Goal: Find specific page/section: Find specific page/section

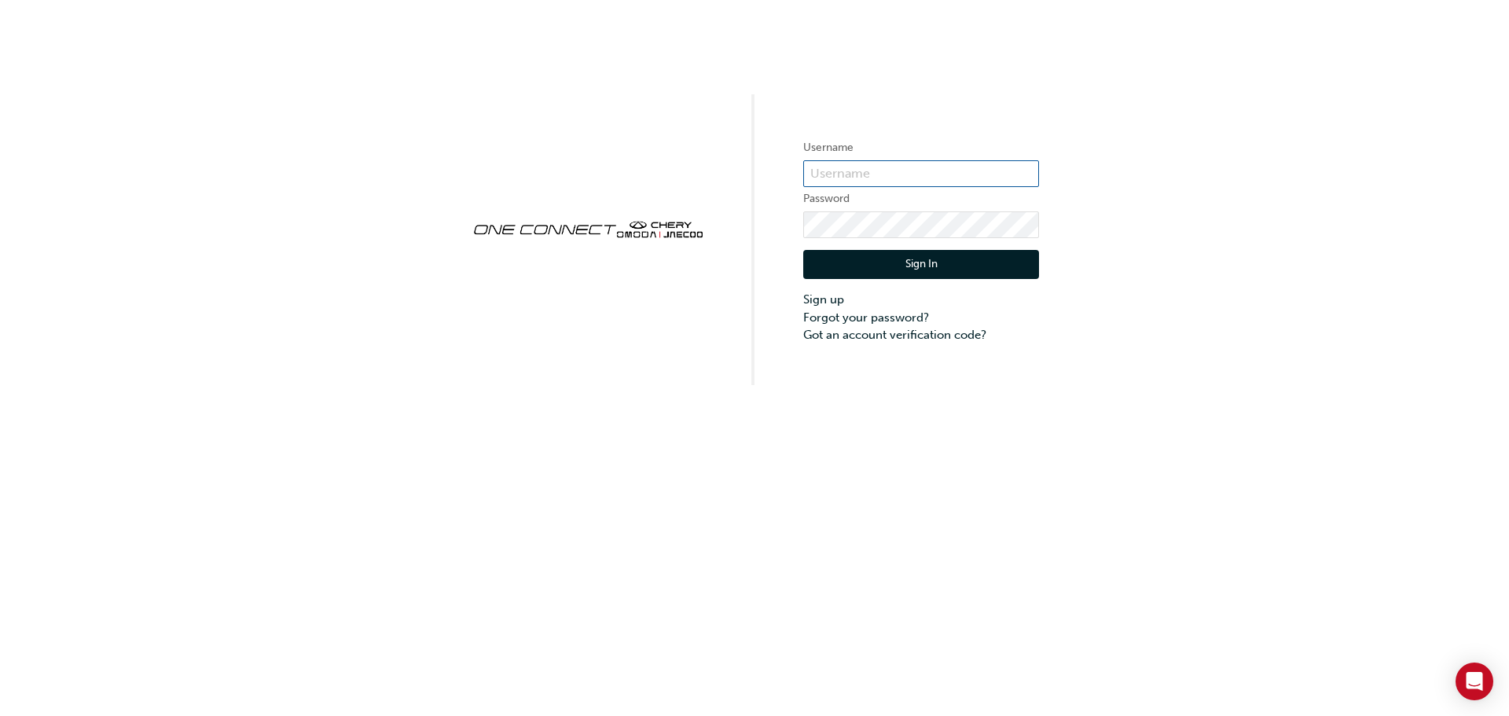
click at [869, 167] on input "text" at bounding box center [921, 173] width 236 height 27
type input "OJAU003"
click at [853, 267] on button "Sign In" at bounding box center [921, 265] width 236 height 30
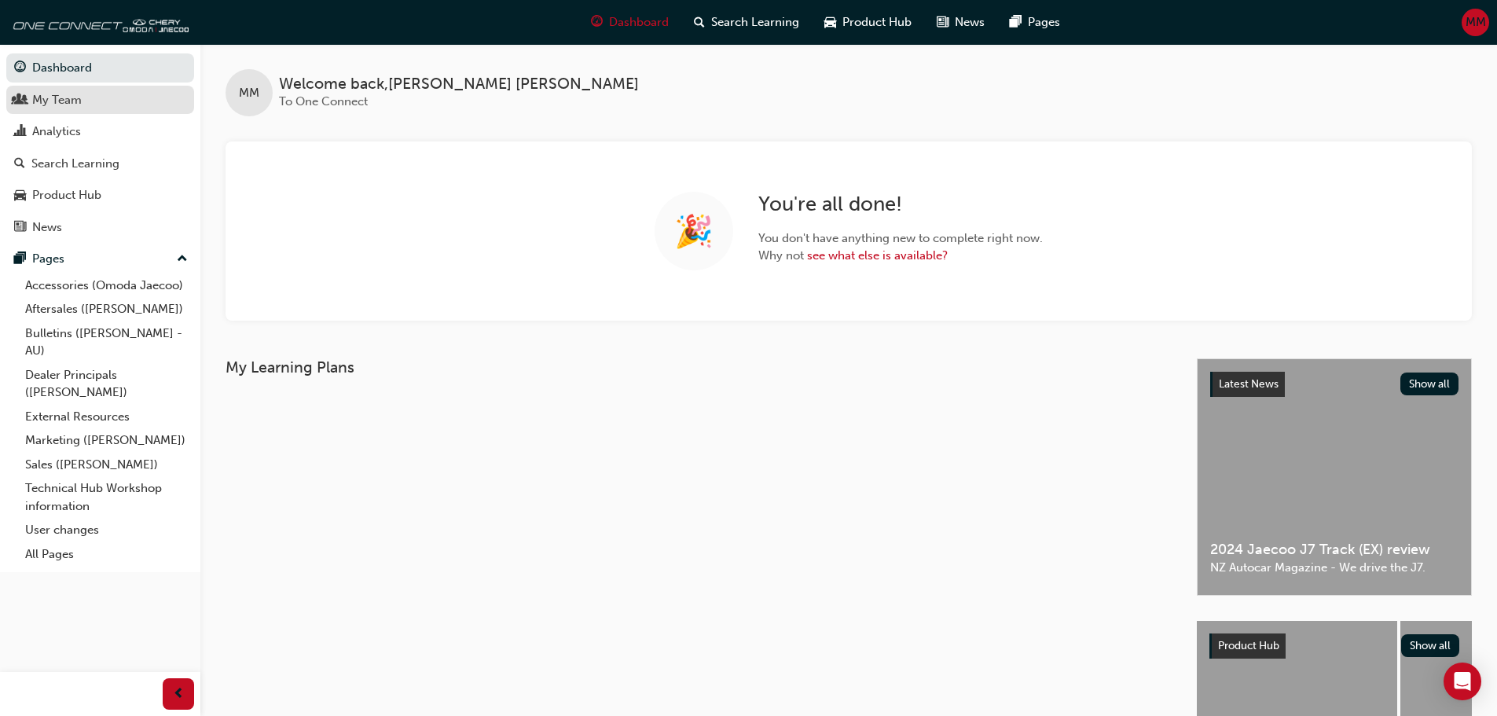
click at [74, 101] on div "My Team" at bounding box center [57, 100] width 50 height 18
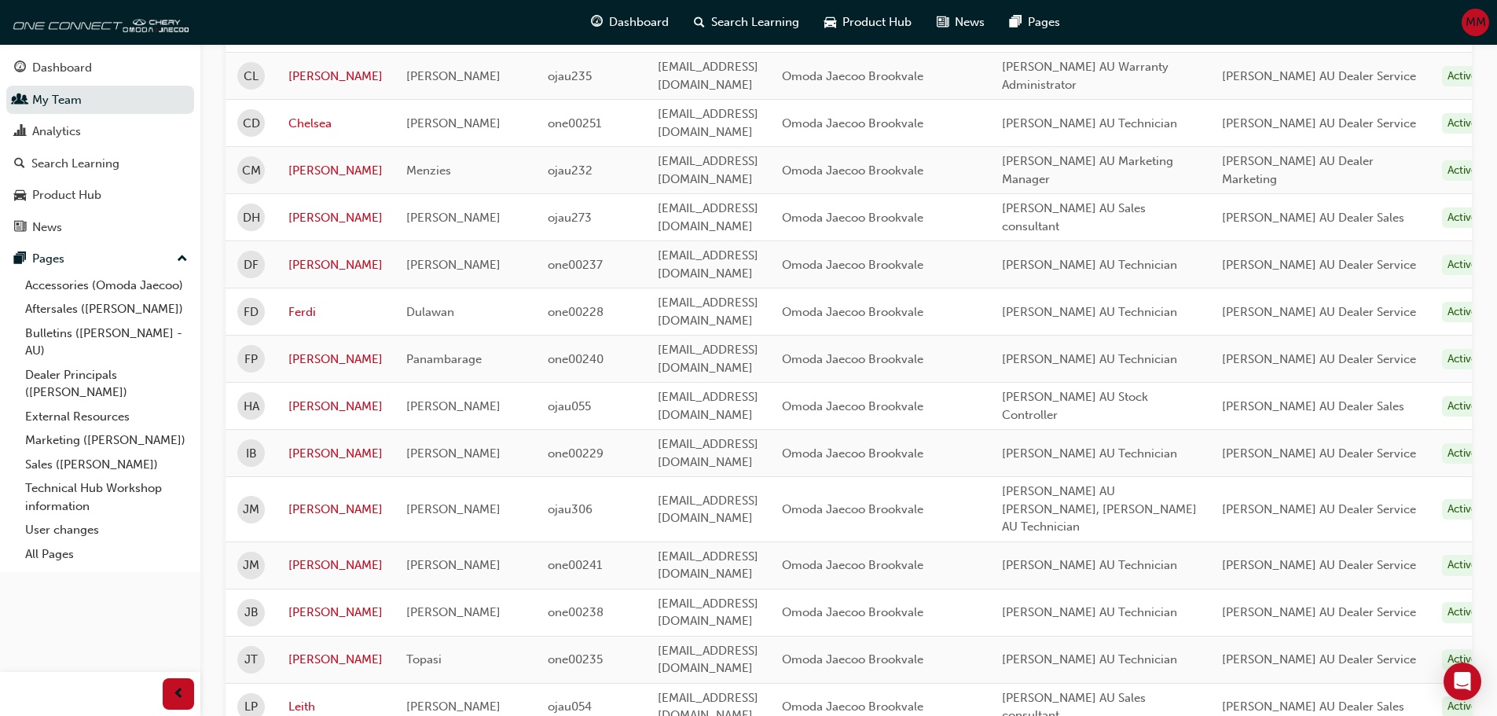
scroll to position [707, 0]
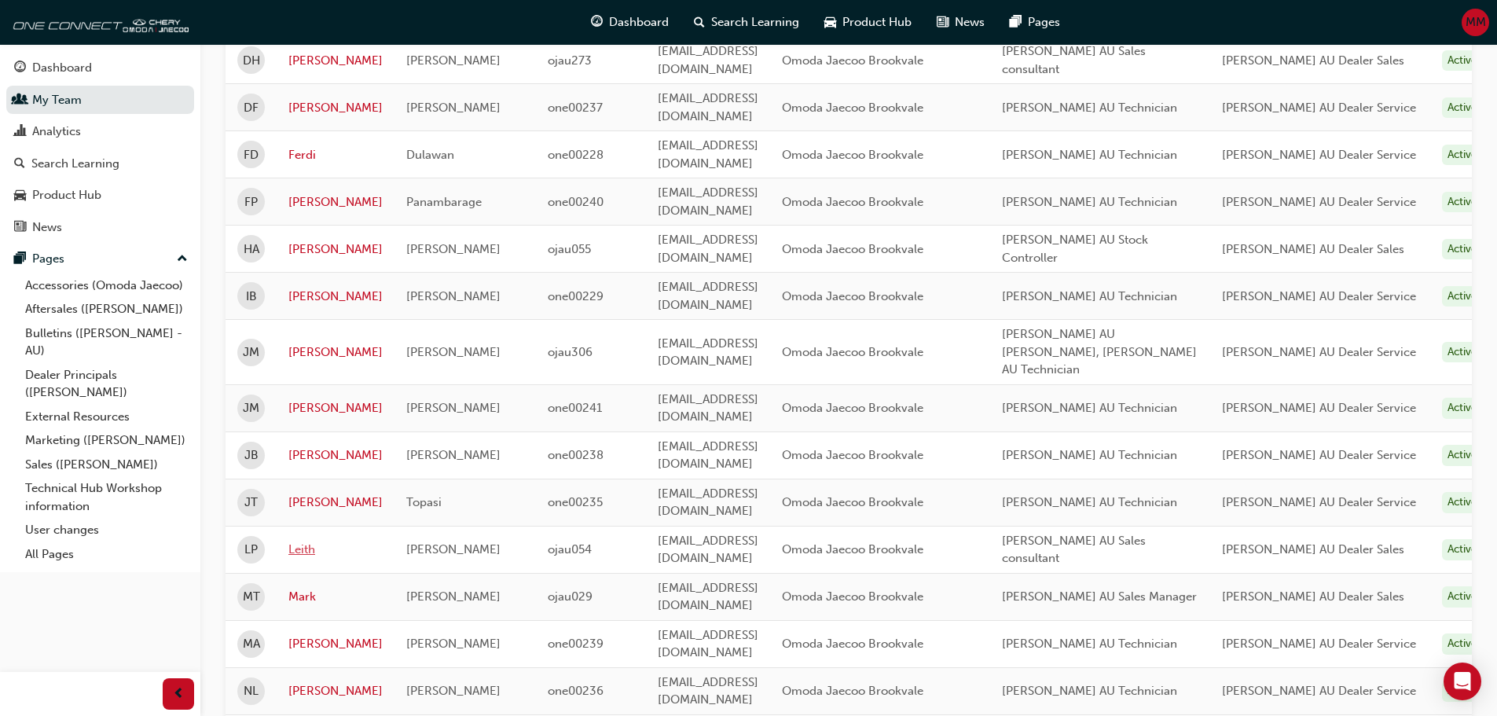
click at [301, 541] on link "Leith" at bounding box center [335, 550] width 94 height 18
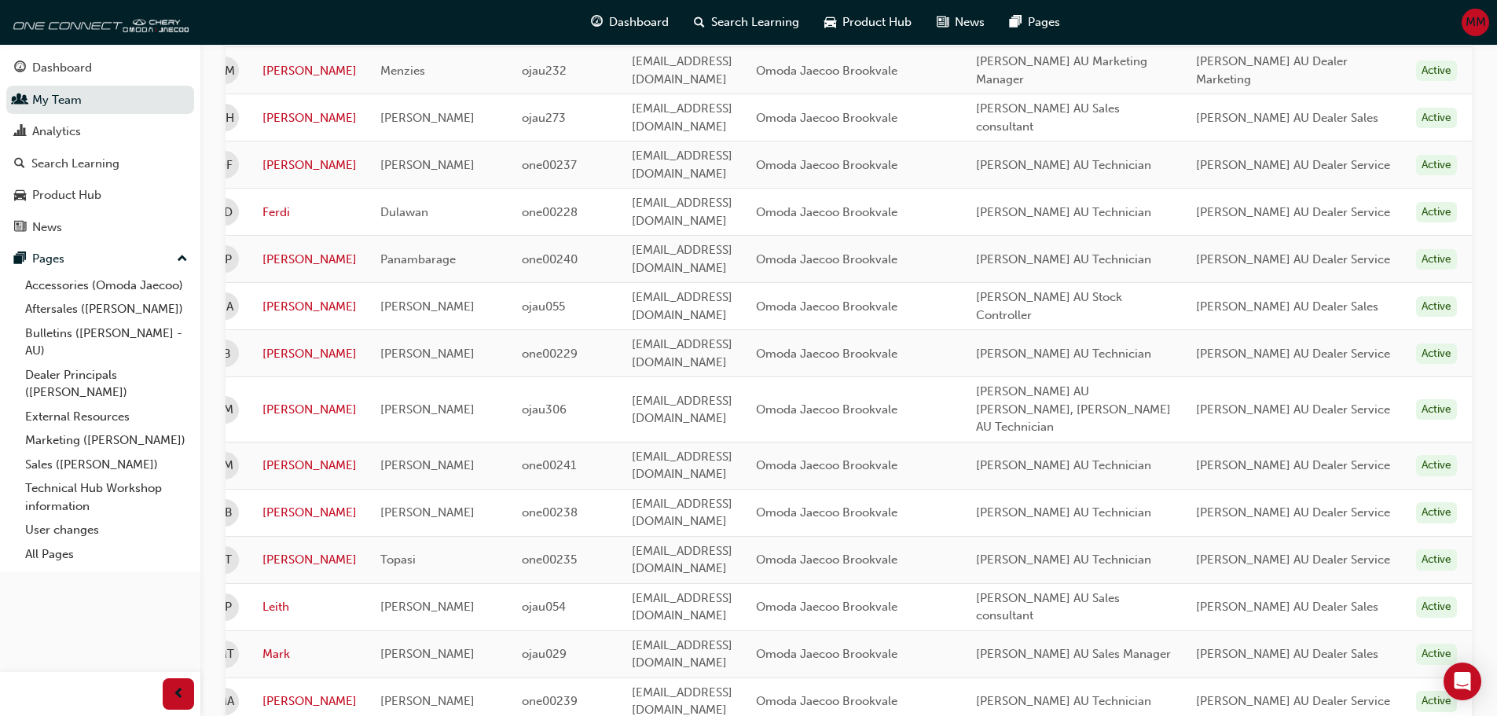
scroll to position [729, 0]
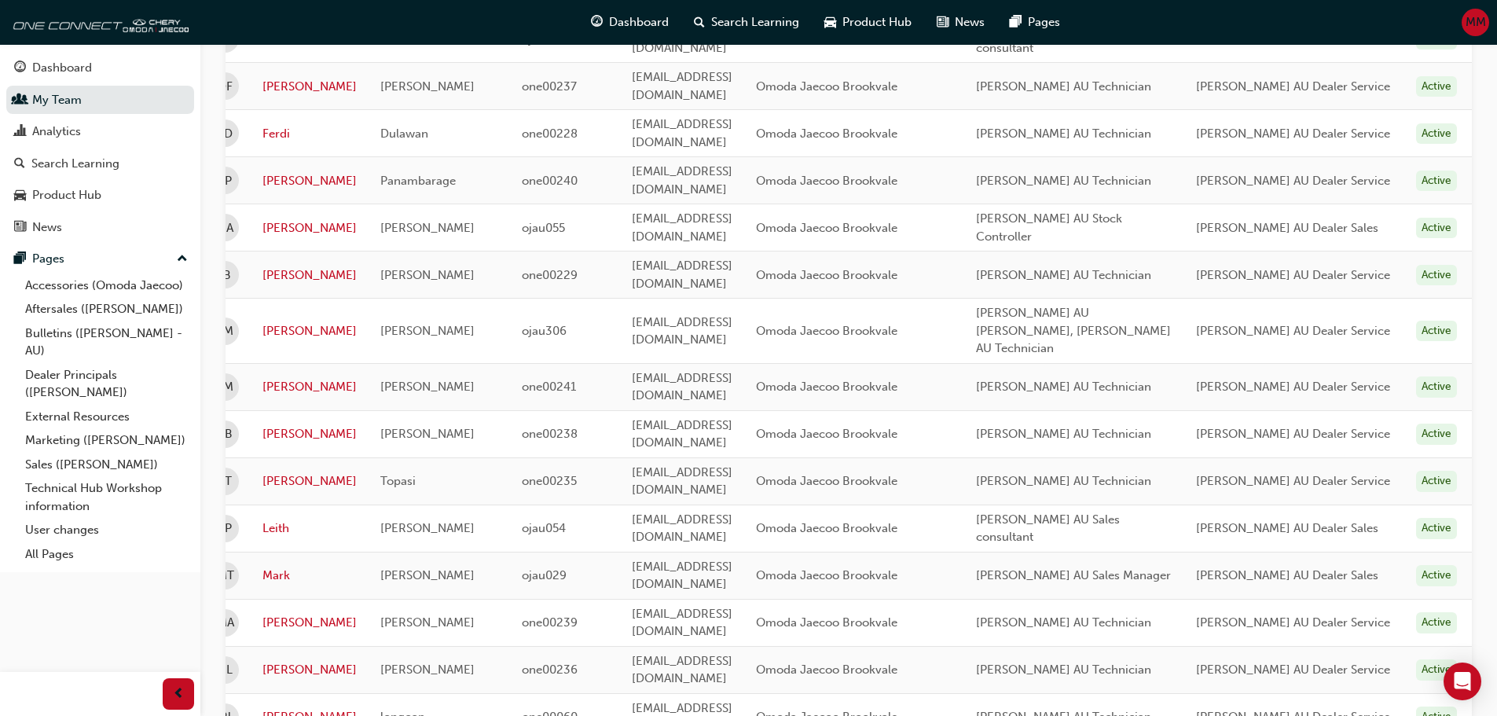
click at [1432, 518] on div "Active" at bounding box center [1436, 528] width 41 height 21
click at [380, 520] on div "Paynter" at bounding box center [439, 529] width 118 height 18
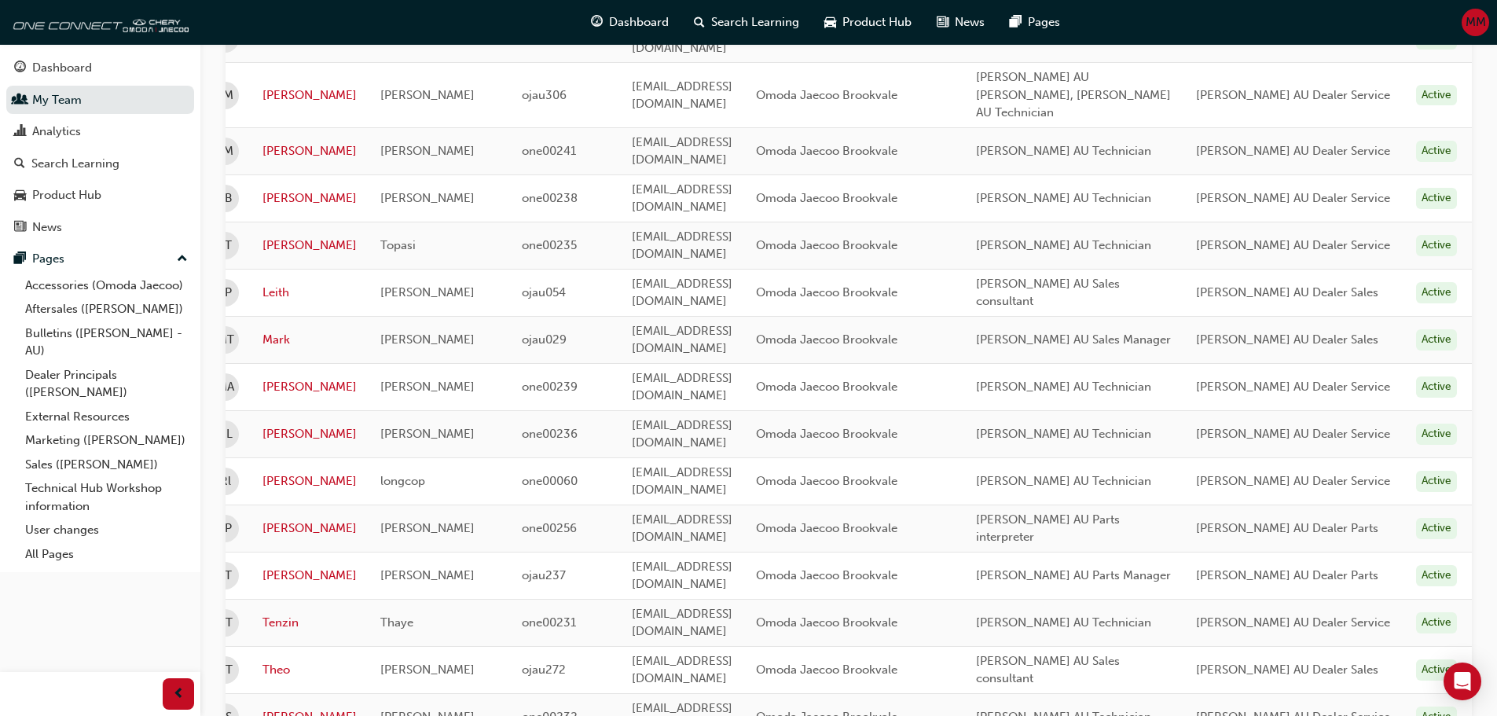
scroll to position [0, 0]
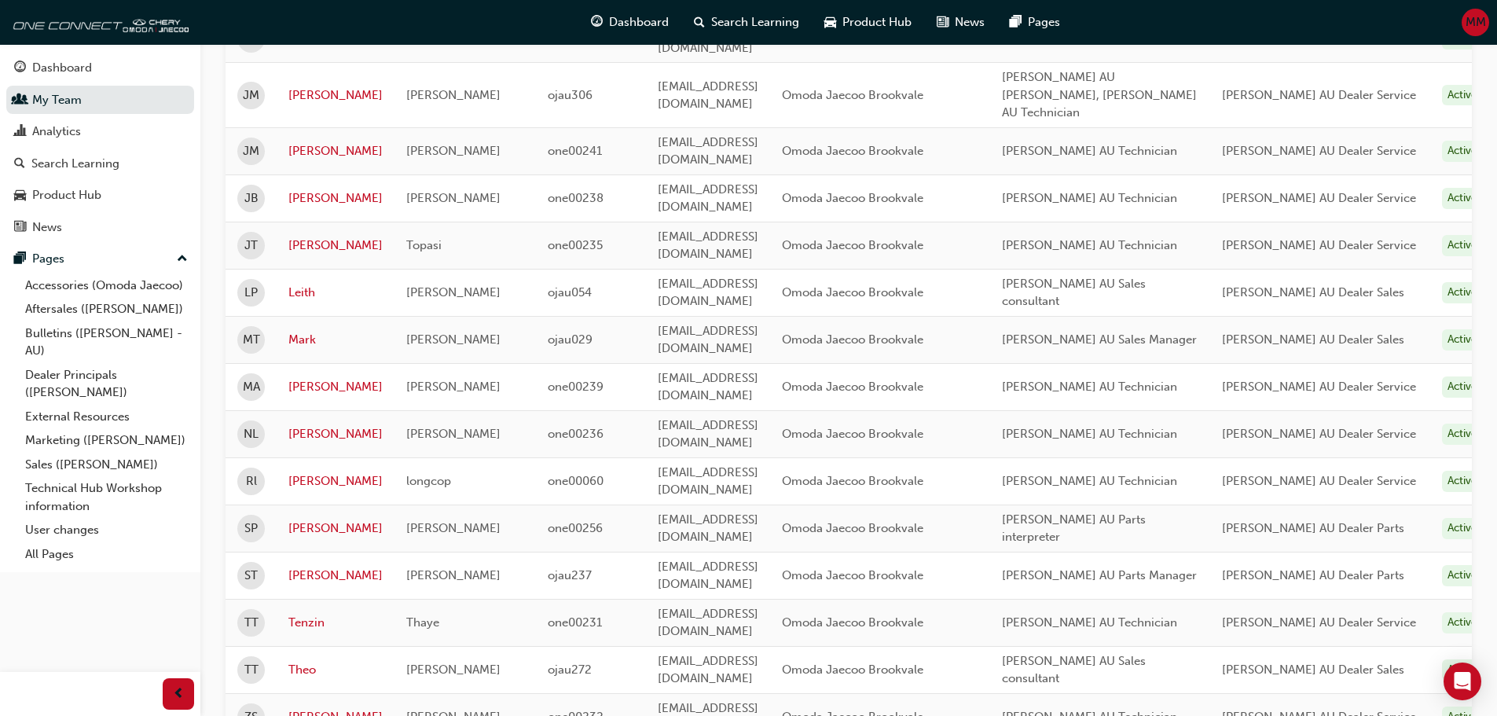
click at [250, 284] on span "LP" at bounding box center [250, 293] width 13 height 18
click at [313, 284] on link "Leith" at bounding box center [335, 293] width 94 height 18
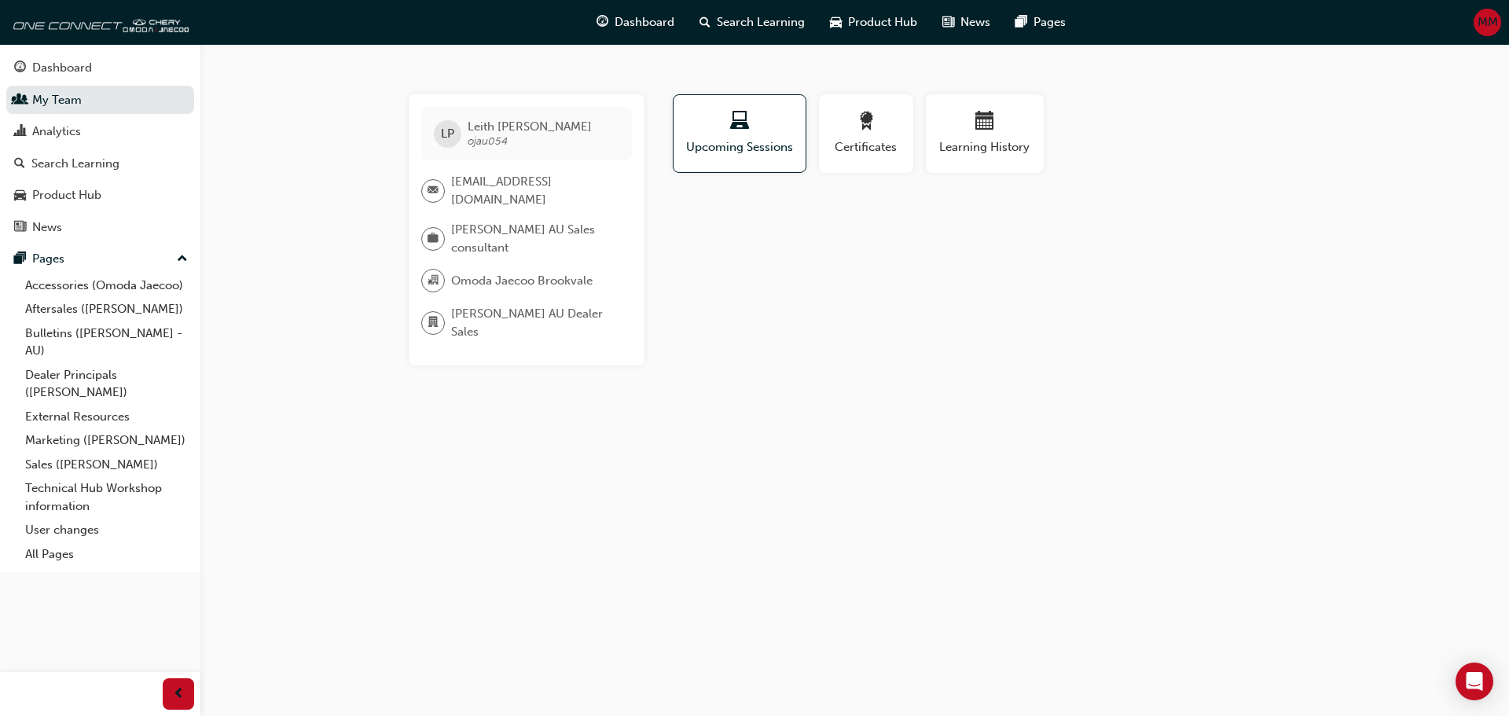
click at [454, 134] on span "LP" at bounding box center [447, 134] width 13 height 18
click at [68, 533] on link "User changes" at bounding box center [106, 530] width 175 height 24
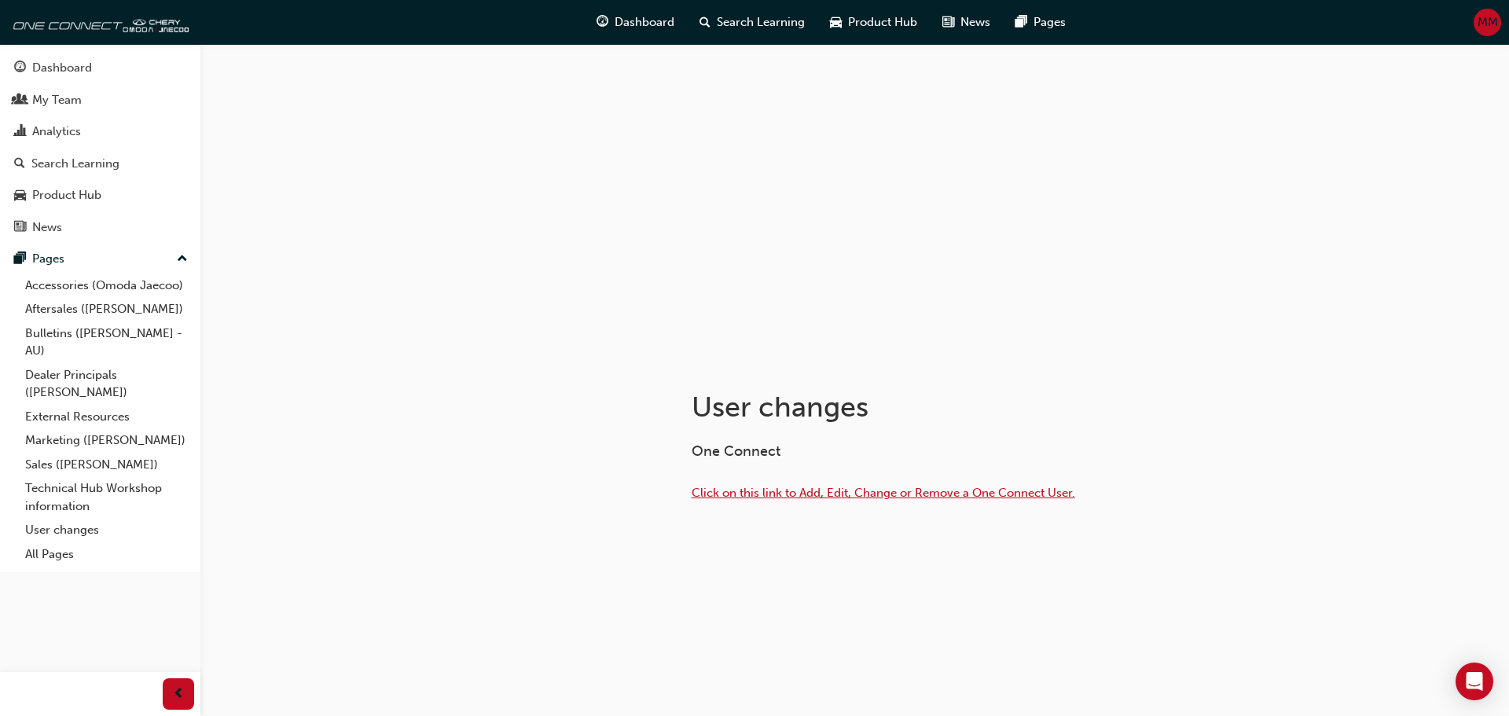
click at [864, 496] on span "Click on this link to Add, Edit, Change or Remove a One Connect User." at bounding box center [884, 493] width 384 height 14
click at [1492, 20] on span "MM" at bounding box center [1488, 22] width 20 height 18
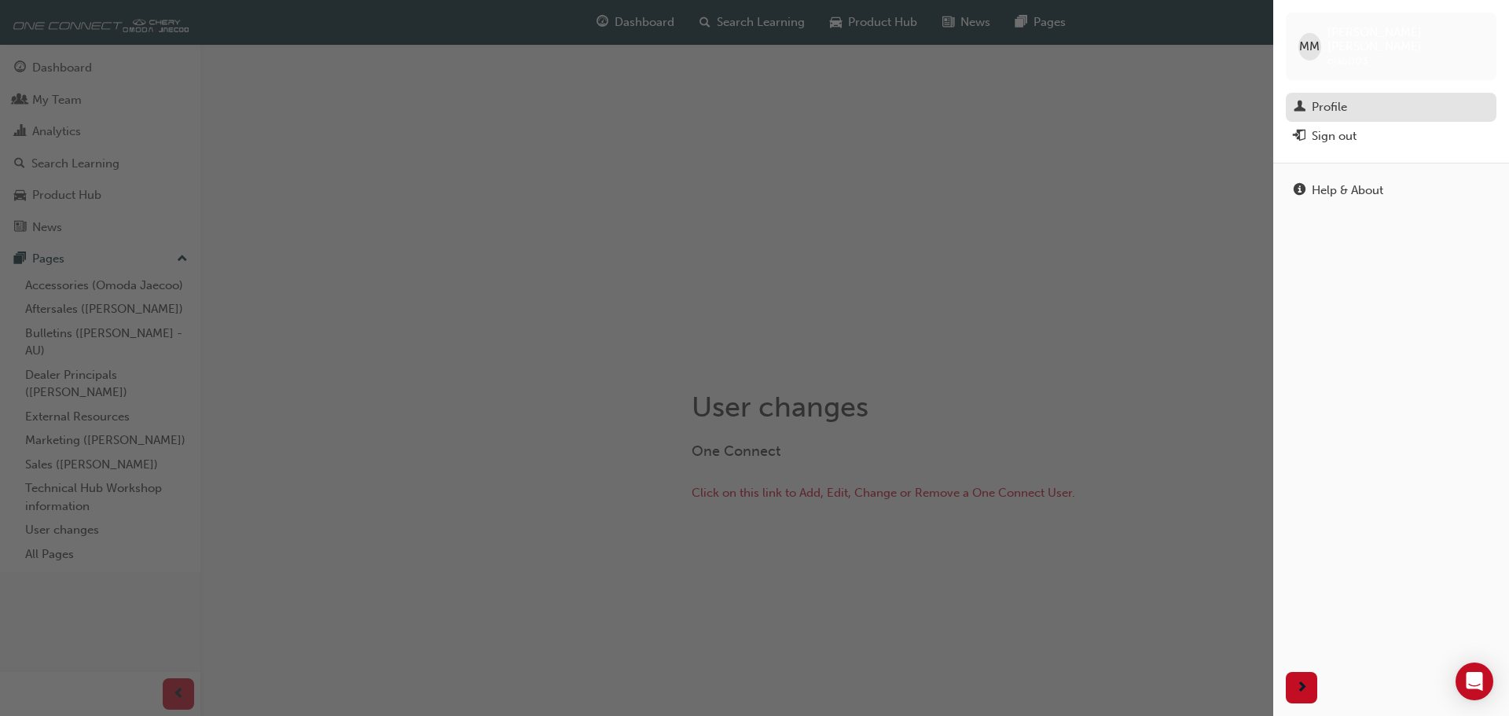
click at [1335, 98] on div "Profile" at bounding box center [1329, 107] width 35 height 18
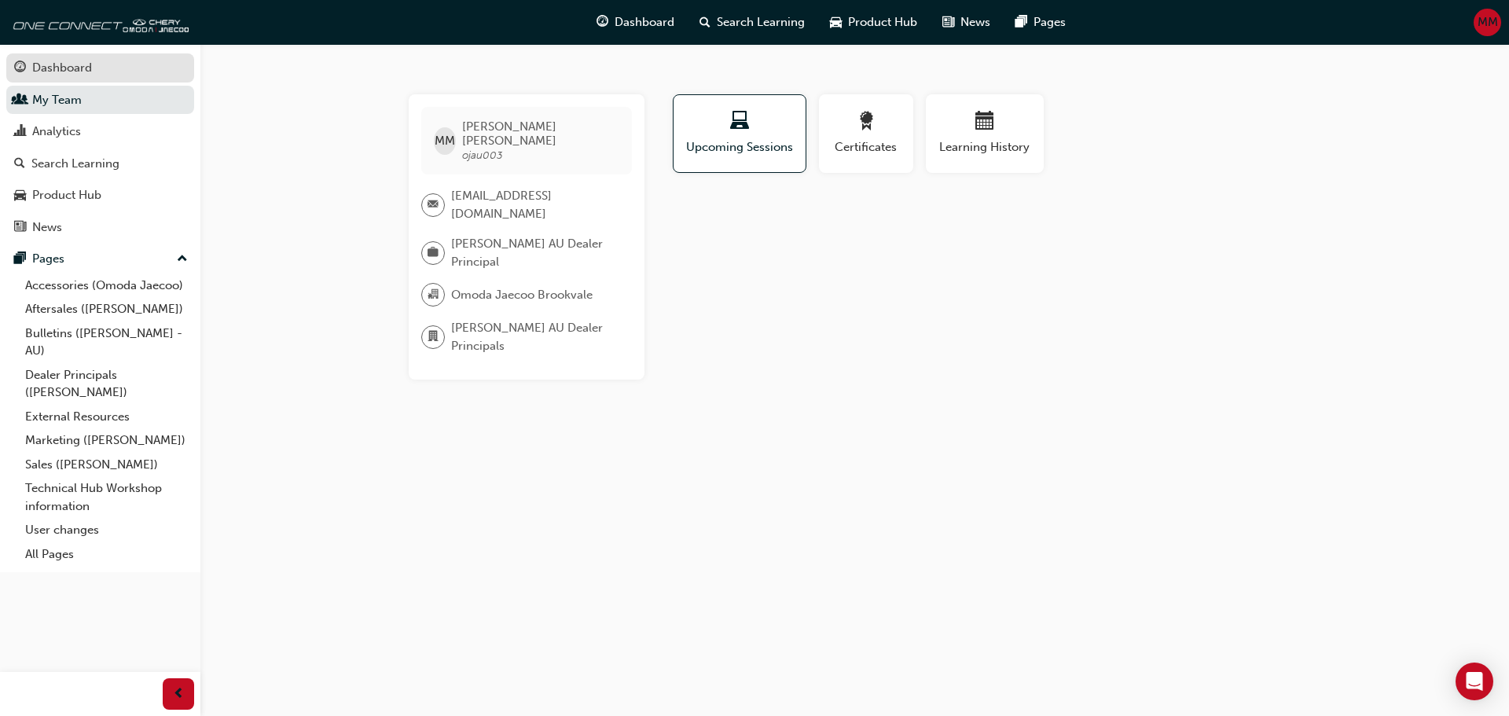
click at [90, 68] on div "Dashboard" at bounding box center [62, 68] width 60 height 18
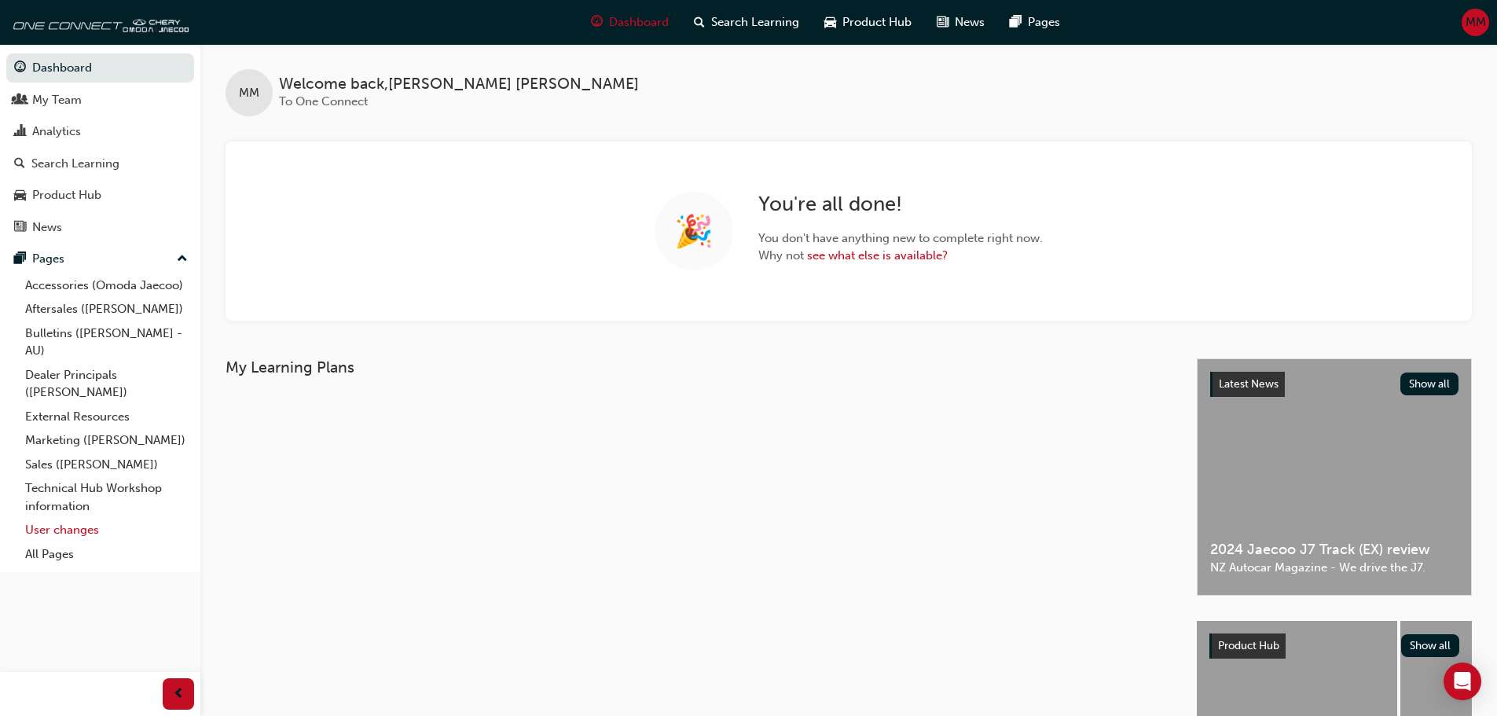
click at [63, 527] on link "User changes" at bounding box center [106, 530] width 175 height 24
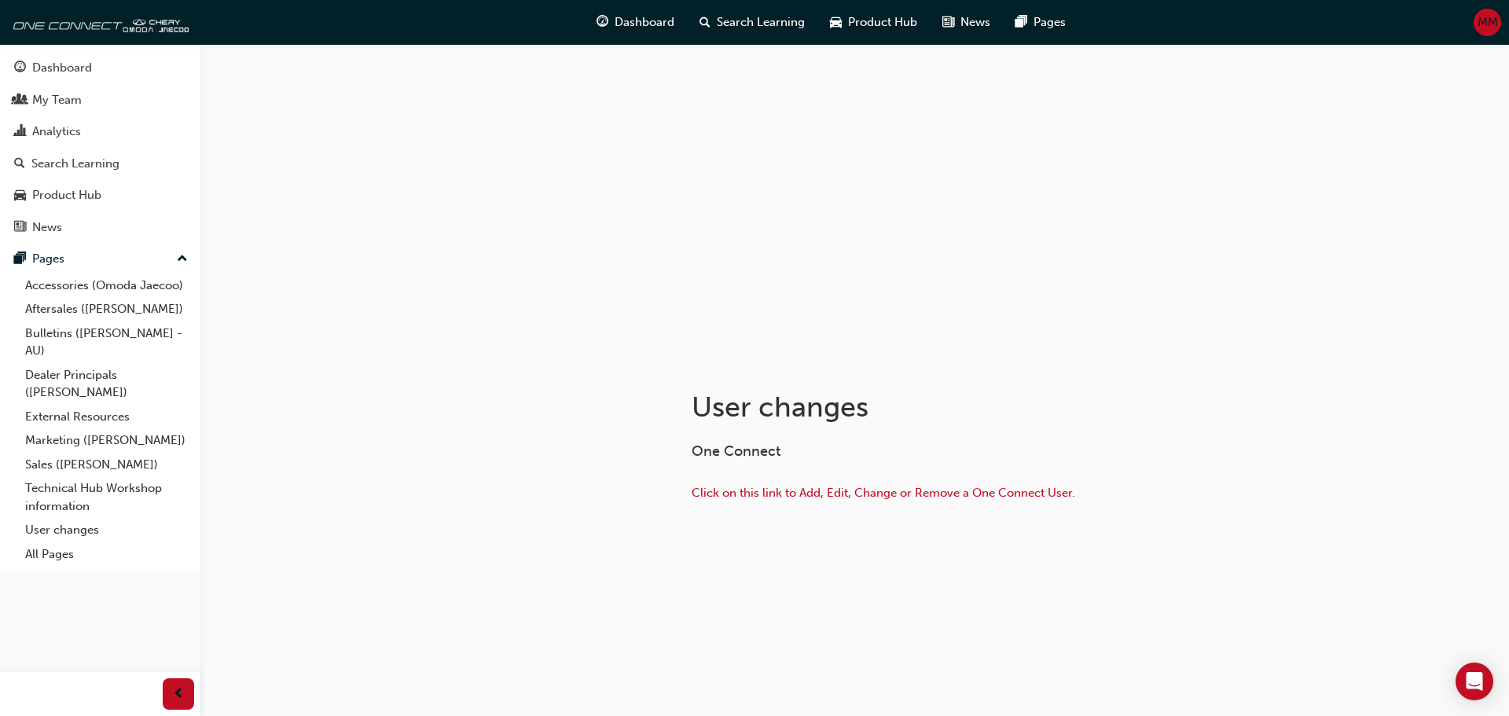
click at [58, 53] on button "Dashboard My Team Analytics Search Learning Product Hub News Pages" at bounding box center [100, 147] width 188 height 194
click at [62, 58] on div "Dashboard" at bounding box center [100, 68] width 172 height 20
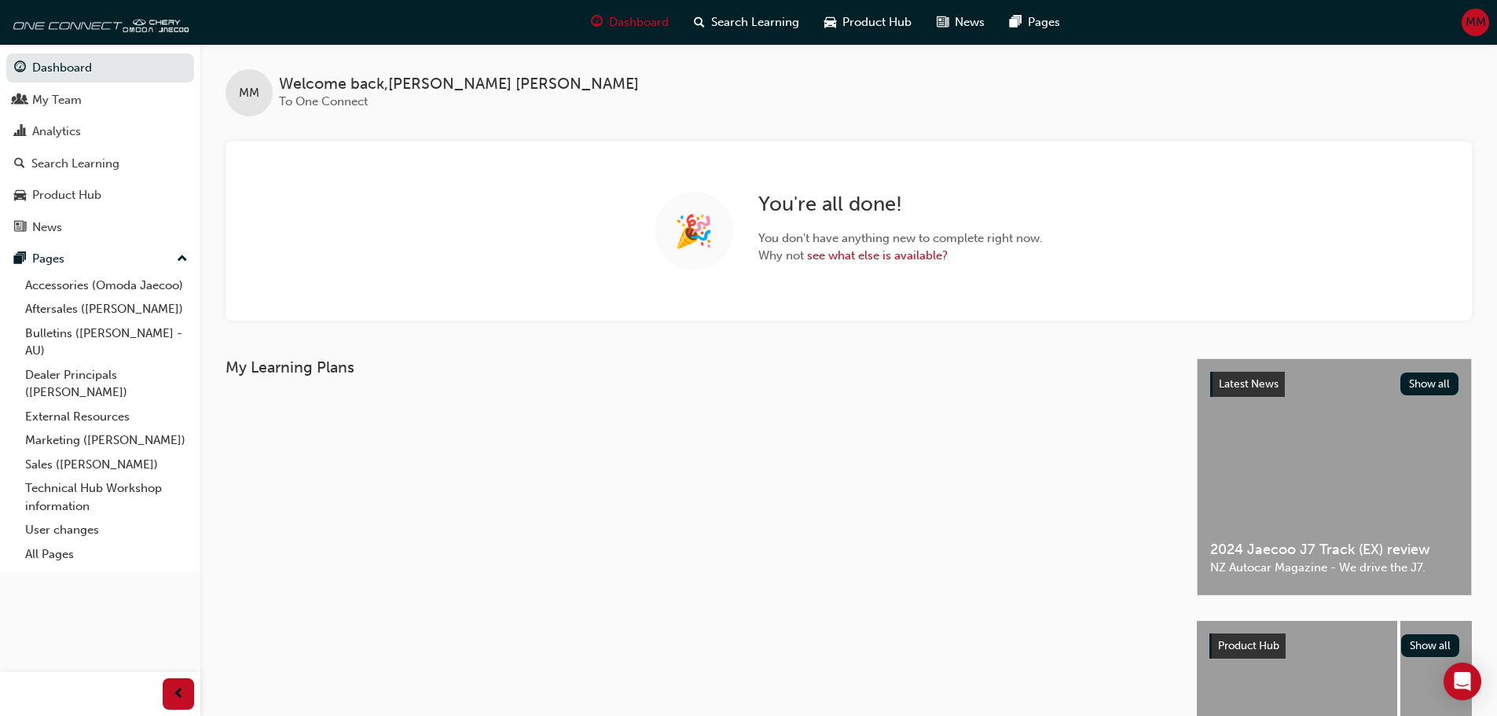
click at [1468, 18] on span "MM" at bounding box center [1476, 22] width 20 height 18
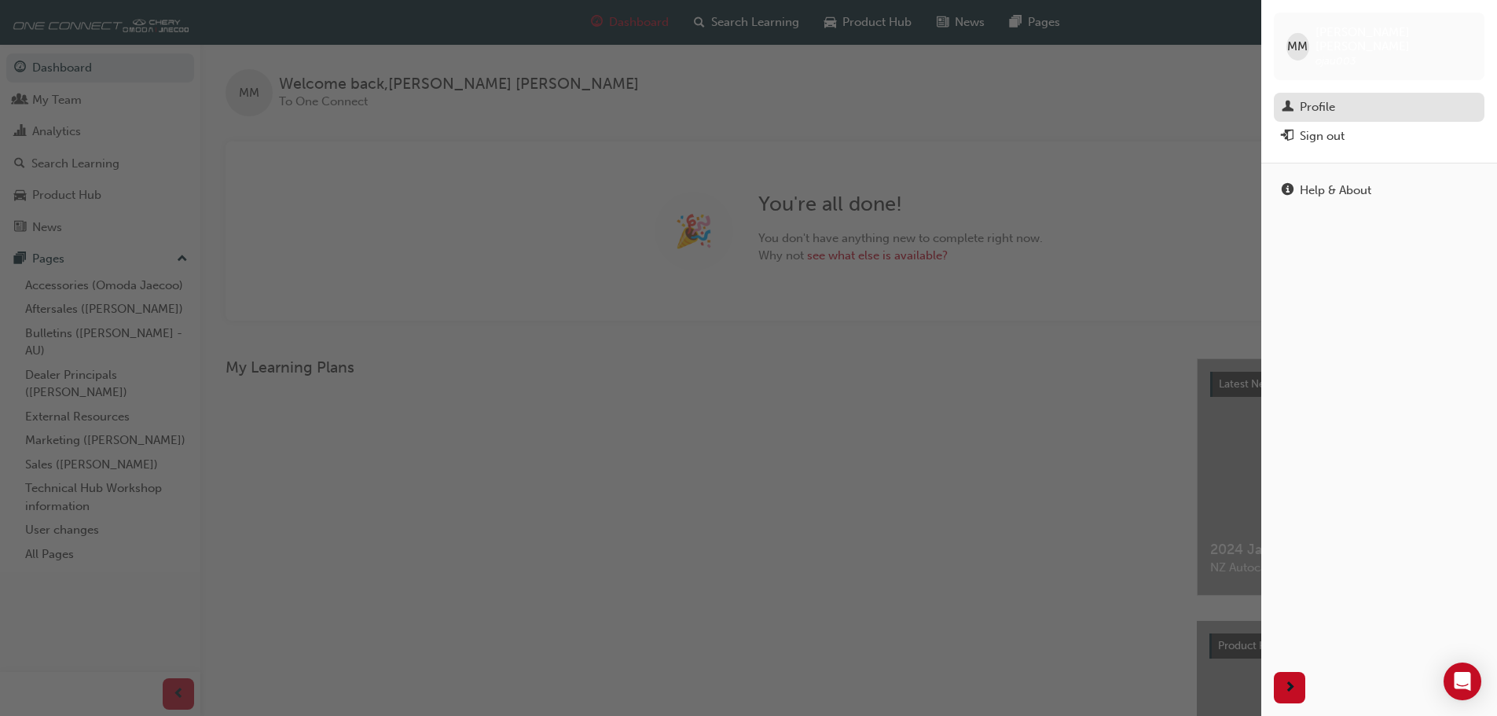
click at [1318, 98] on div "Profile" at bounding box center [1317, 107] width 35 height 18
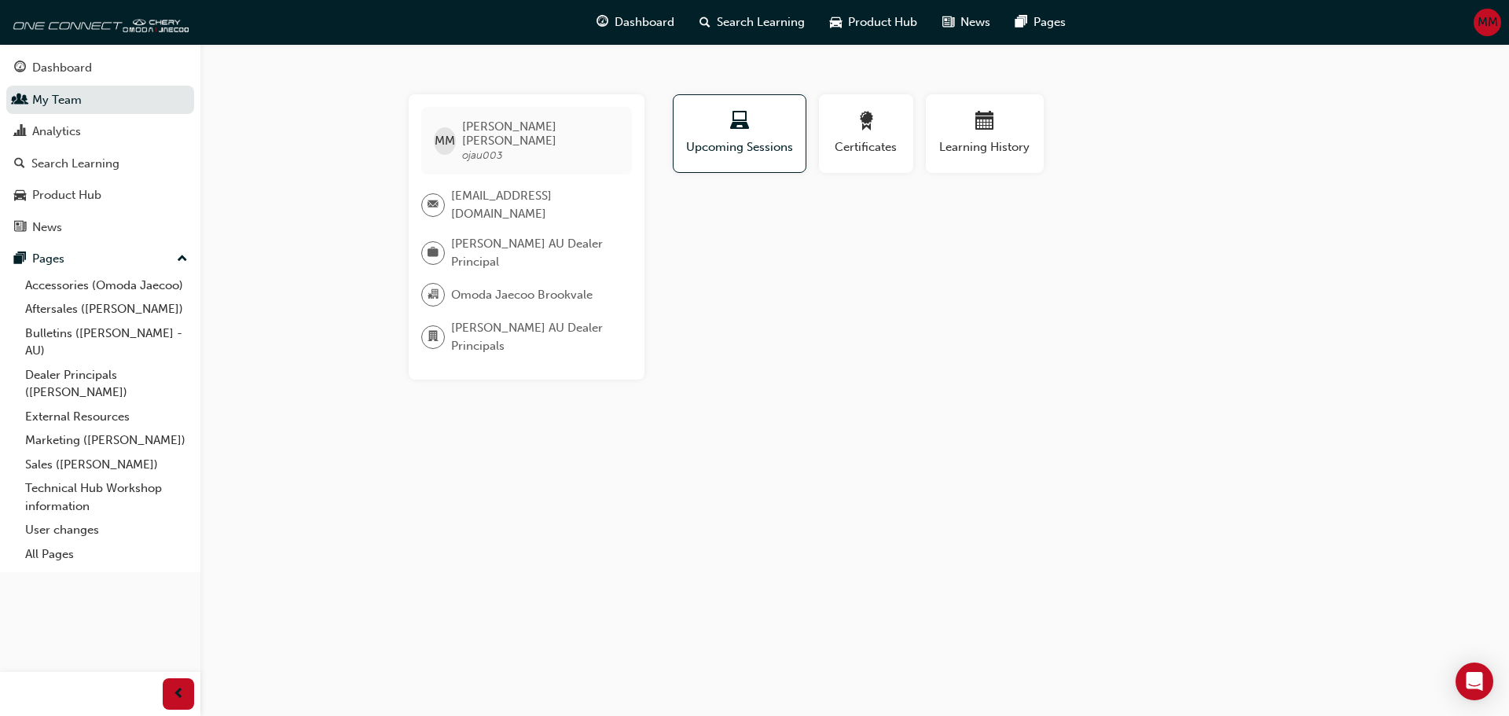
click at [1478, 14] on span "MM" at bounding box center [1488, 22] width 20 height 18
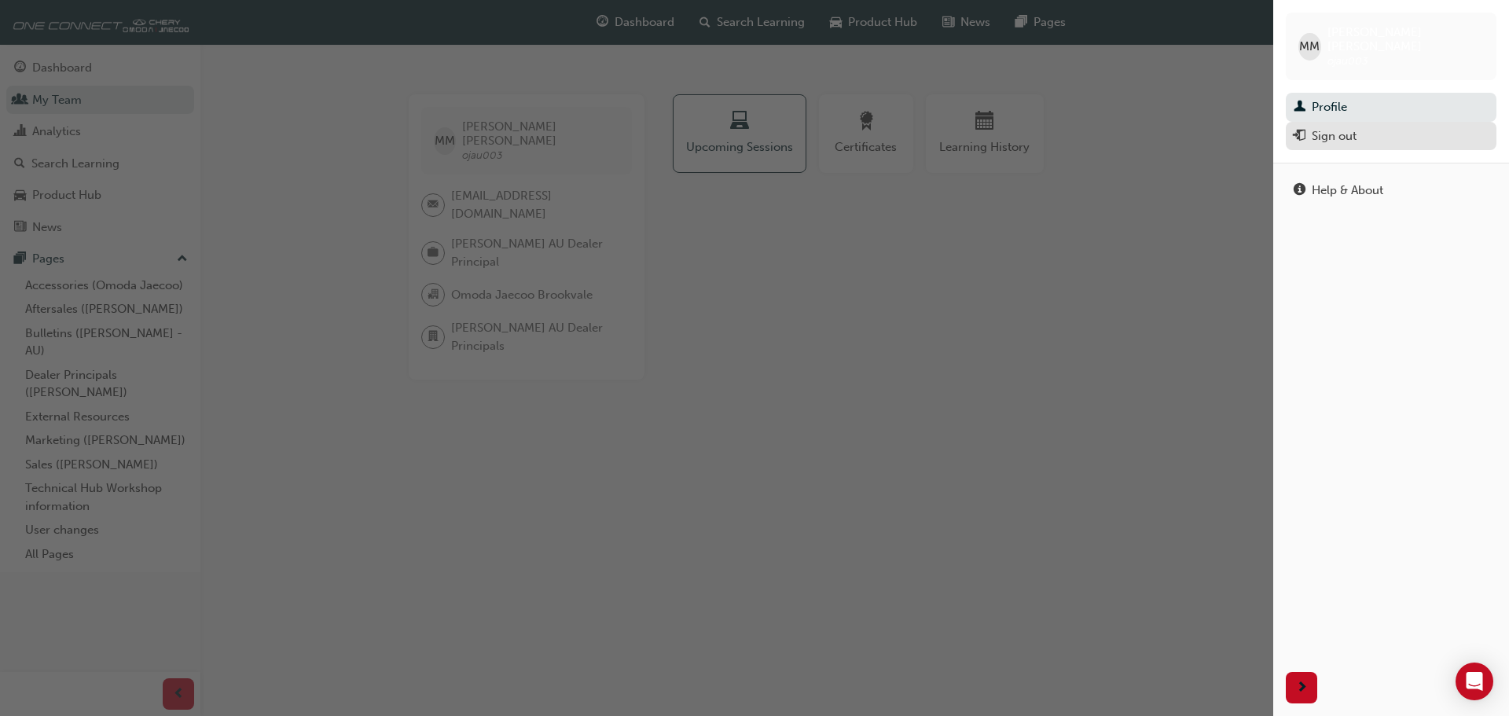
click at [1337, 127] on div "Sign out" at bounding box center [1334, 136] width 45 height 18
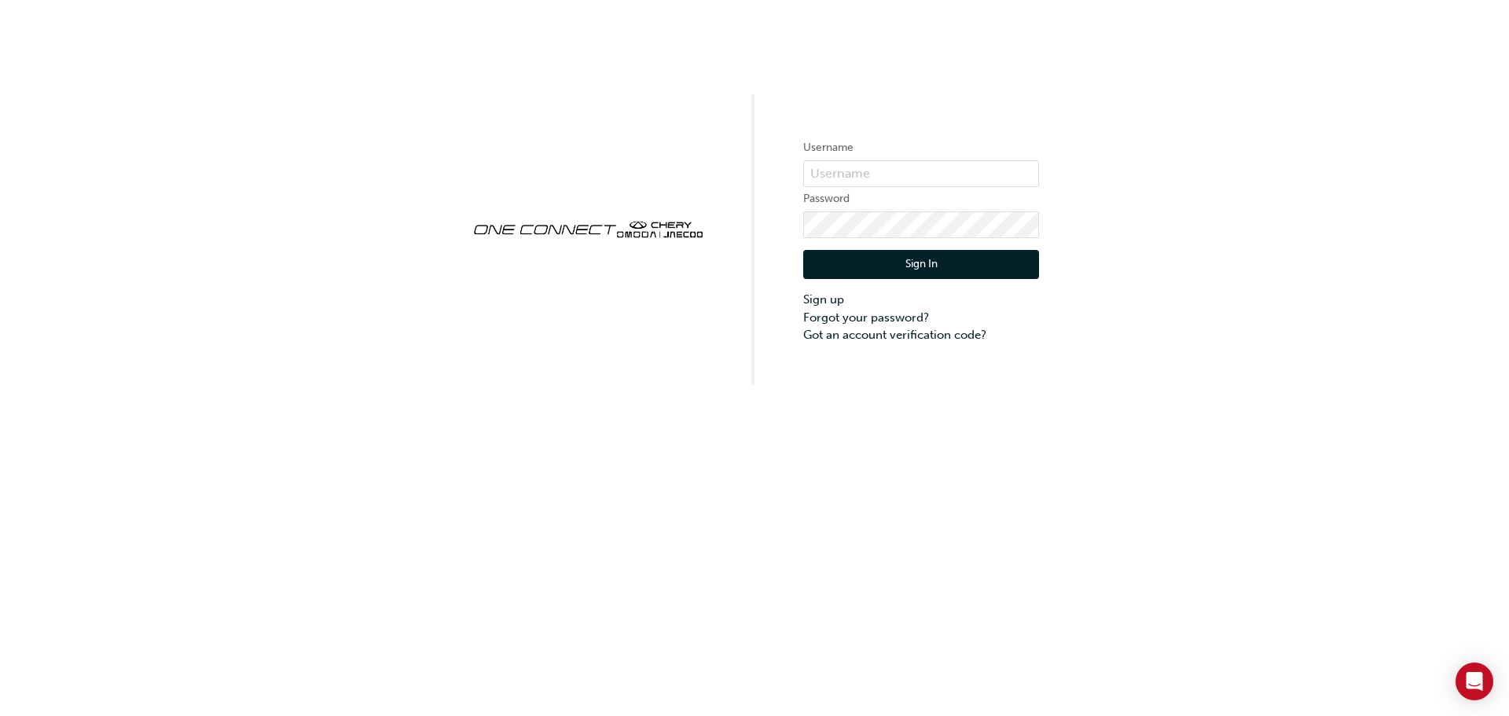
click at [808, 159] on form "Username Password Sign In Sign up Forgot your password? Got an account verifica…" at bounding box center [921, 240] width 236 height 205
click at [814, 165] on input "text" at bounding box center [921, 173] width 236 height 27
type input "OJAU003"
click at [916, 264] on button "Sign In" at bounding box center [921, 265] width 236 height 30
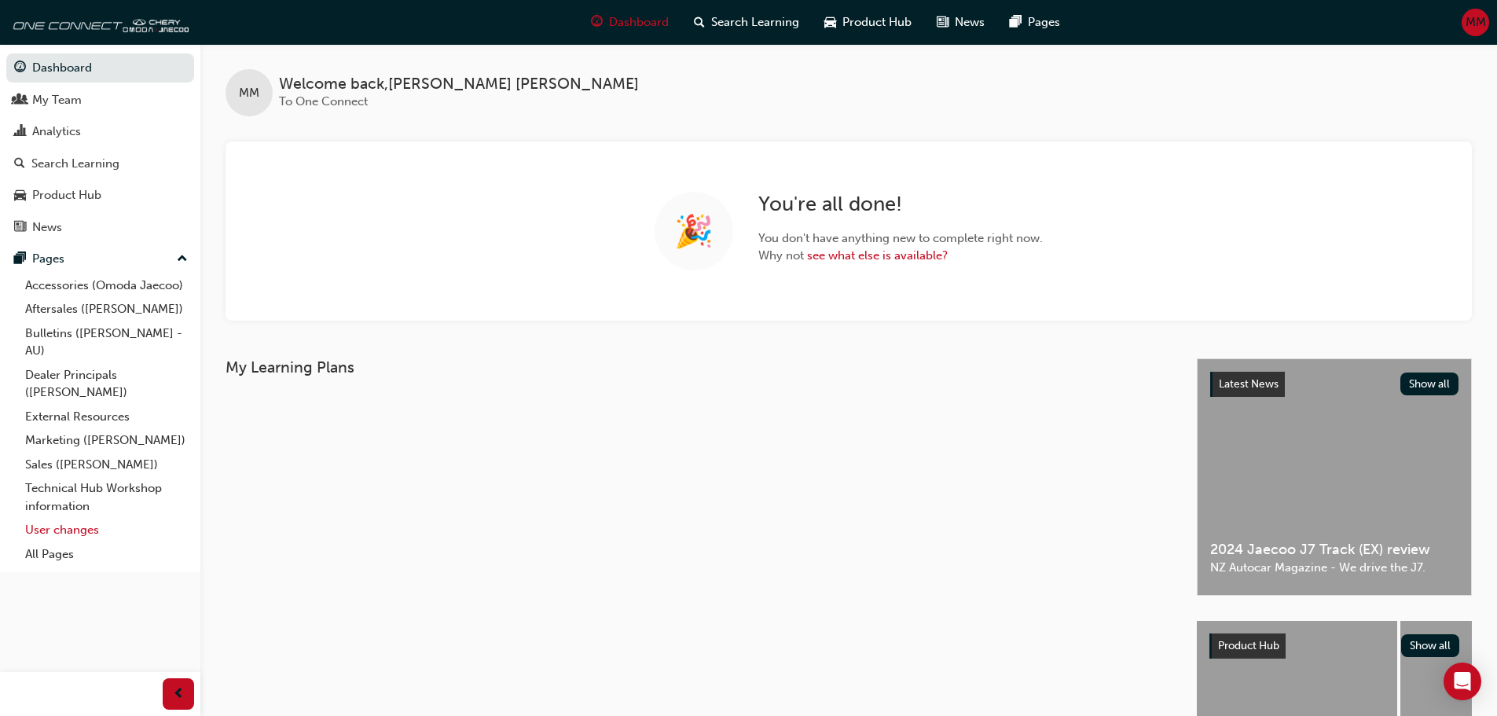
click at [68, 530] on link "User changes" at bounding box center [106, 530] width 175 height 24
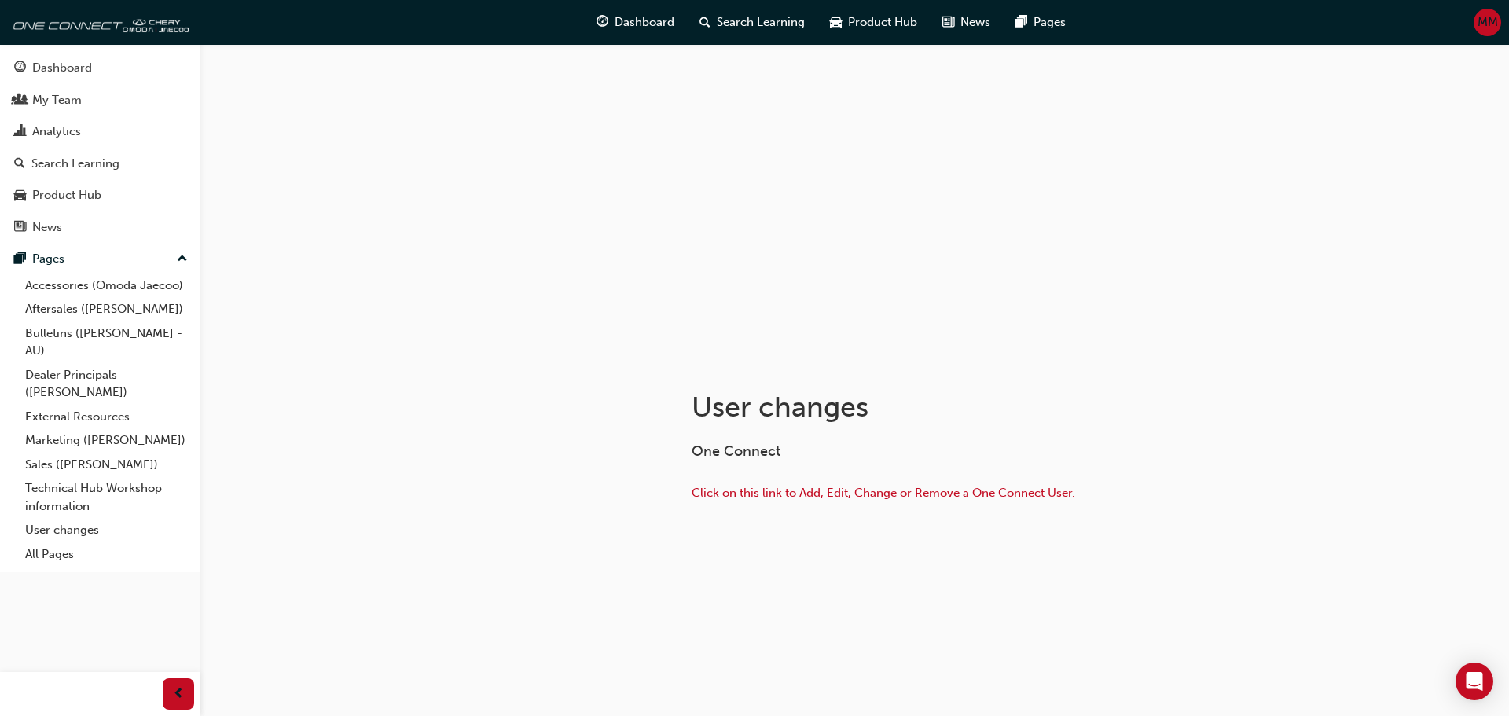
click at [771, 482] on div "One Connect Click on this link to Add, Edit, Change or Remove a One Connect Use…" at bounding box center [947, 475] width 511 height 64
click at [748, 498] on span "Click on this link to Add, Edit, Change or Remove a One Connect User." at bounding box center [884, 493] width 384 height 14
